Goal: Find specific page/section: Locate a particular part of the current website

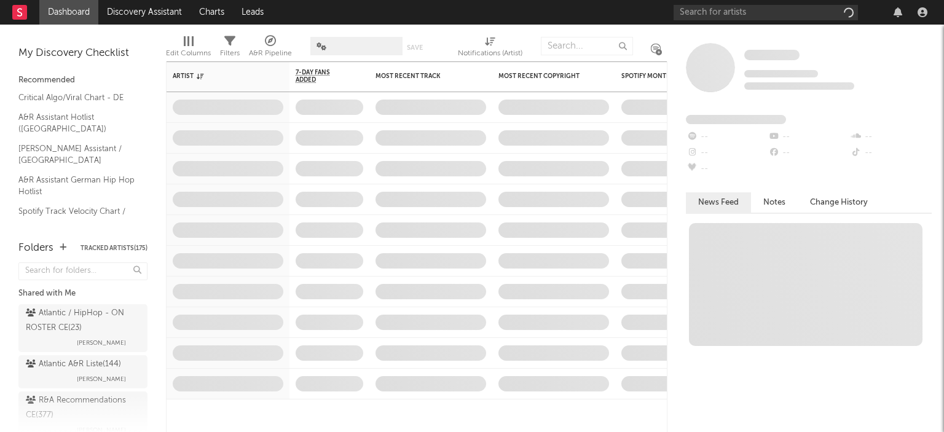
click at [79, 299] on div "Shared with Me" at bounding box center [82, 293] width 129 height 15
click at [68, 309] on div "Atlantic / HipHop - ON ROSTER CE ( 23 )" at bounding box center [81, 321] width 111 height 30
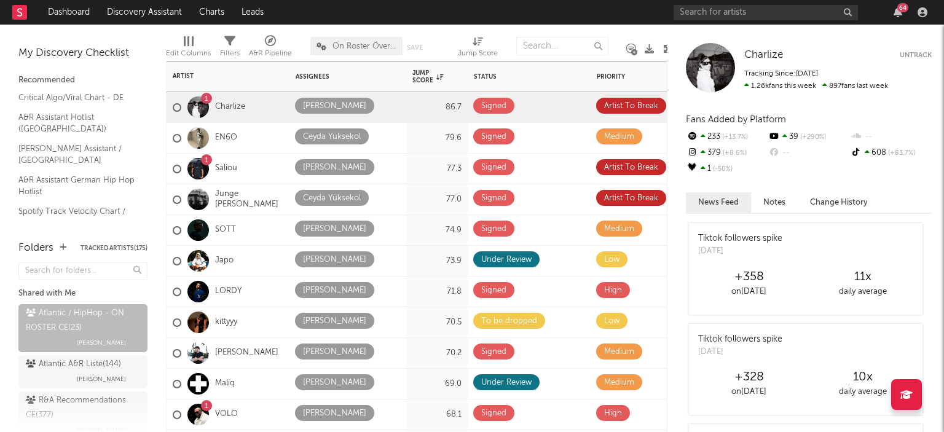
click at [318, 69] on div "Assignees" at bounding box center [348, 77] width 105 height 26
click at [319, 75] on div "Assignees" at bounding box center [339, 76] width 86 height 7
